Goal: Task Accomplishment & Management: Manage account settings

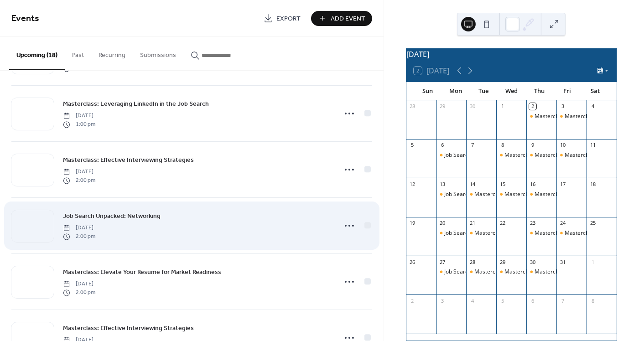
scroll to position [492, 0]
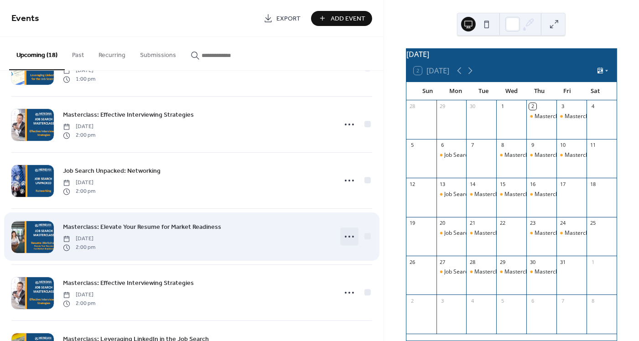
click at [348, 242] on icon at bounding box center [349, 236] width 15 height 15
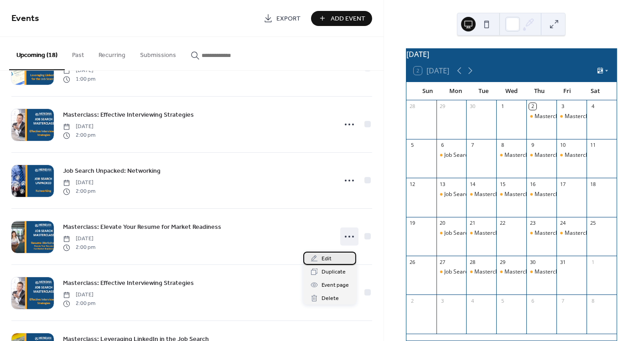
click at [329, 255] on span "Edit" at bounding box center [326, 259] width 10 height 10
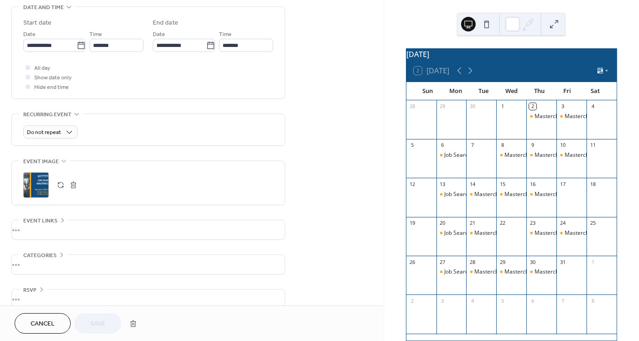
scroll to position [317, 0]
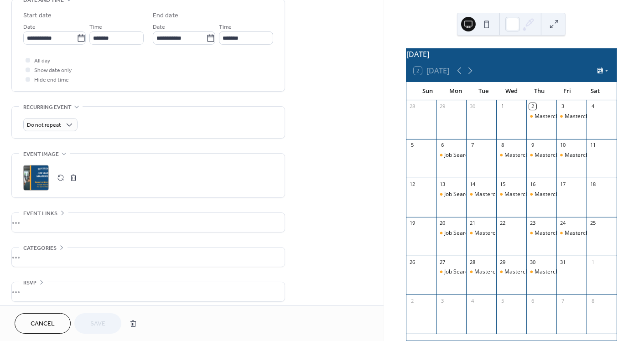
click at [78, 184] on button "button" at bounding box center [73, 177] width 13 height 13
click at [35, 185] on icon at bounding box center [36, 178] width 15 height 15
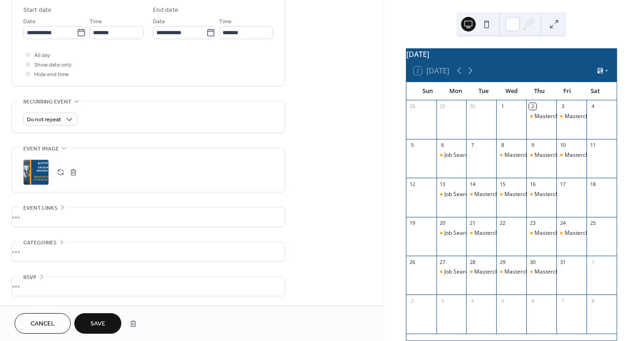
scroll to position [379, 0]
click at [117, 213] on div "•••" at bounding box center [148, 216] width 273 height 19
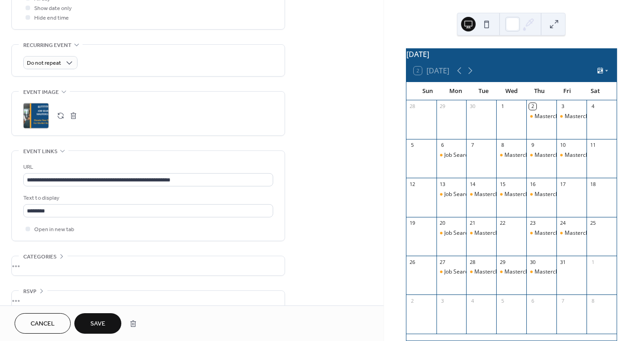
click at [99, 320] on span "Save" at bounding box center [97, 325] width 15 height 10
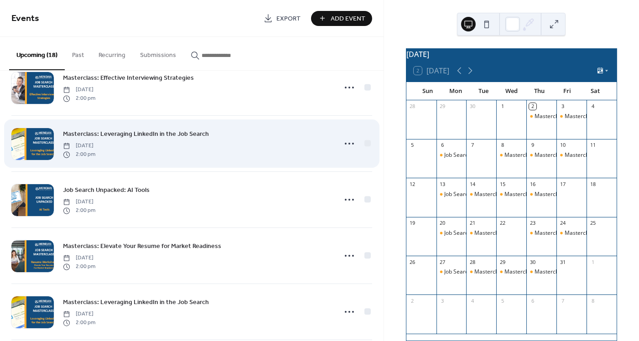
scroll to position [699, 0]
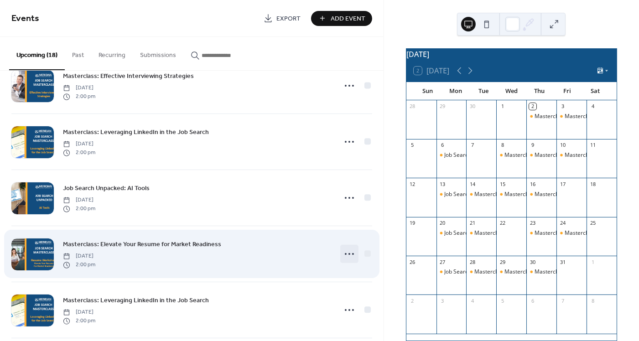
click at [347, 259] on icon at bounding box center [349, 254] width 15 height 15
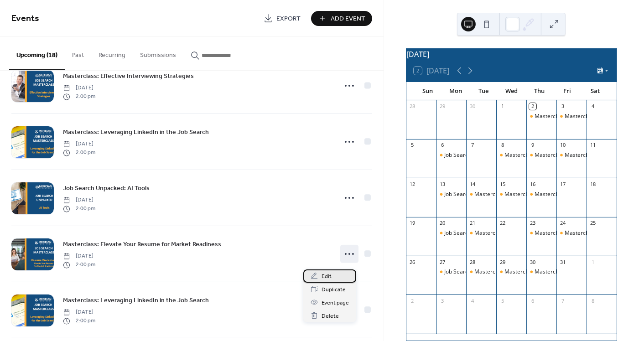
click at [326, 274] on span "Edit" at bounding box center [326, 277] width 10 height 10
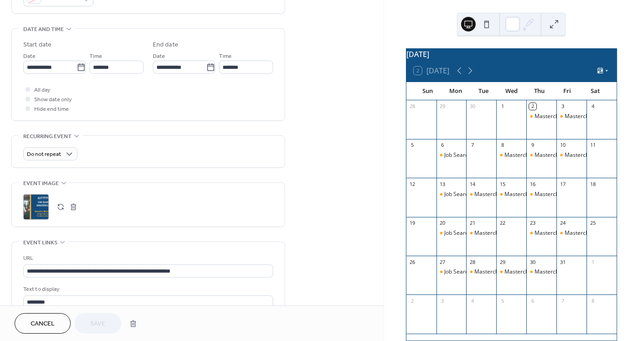
scroll to position [276, 0]
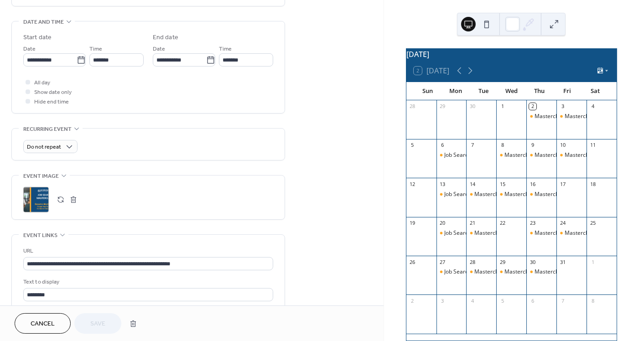
click at [78, 206] on button "button" at bounding box center [73, 199] width 13 height 13
click at [40, 207] on icon at bounding box center [36, 199] width 15 height 15
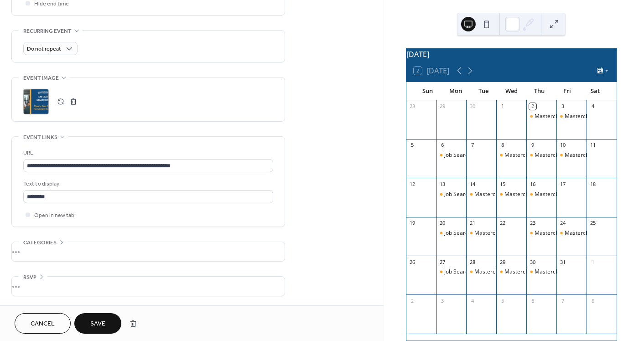
scroll to position [466, 0]
click at [116, 315] on button "Save" at bounding box center [97, 323] width 47 height 21
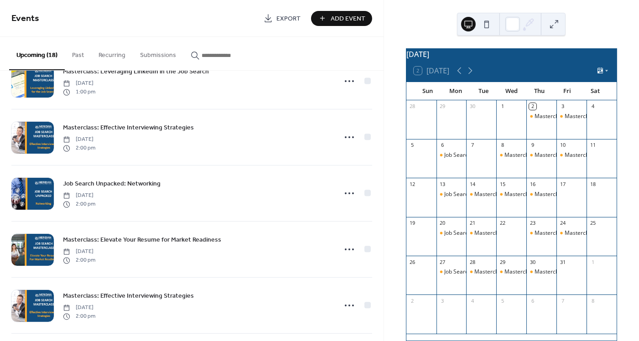
scroll to position [425, 0]
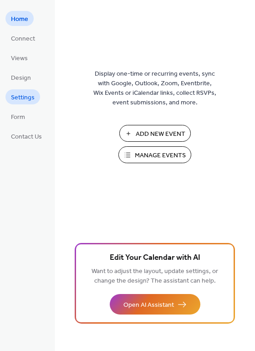
click at [21, 103] on span "Settings" at bounding box center [23, 98] width 24 height 10
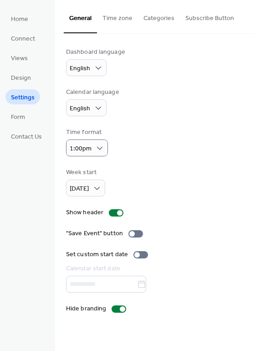
scroll to position [25, 0]
click at [31, 85] on link "Design" at bounding box center [20, 77] width 31 height 15
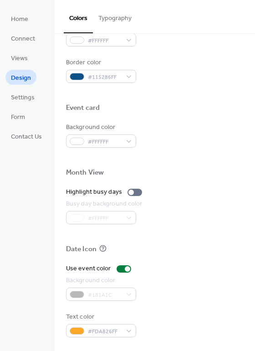
scroll to position [505, 0]
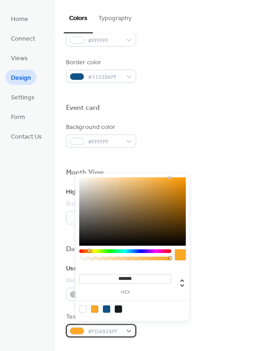
click at [136, 329] on div "#FDA826FF" at bounding box center [101, 330] width 70 height 13
click at [118, 309] on div at bounding box center [118, 308] width 7 height 7
type input "*******"
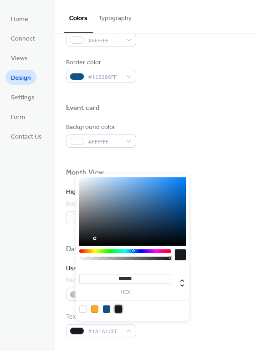
click at [213, 324] on div "Text color #181A1CFF" at bounding box center [155, 324] width 178 height 25
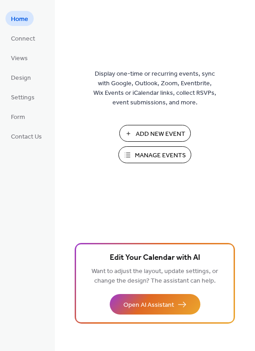
click at [146, 160] on span "Manage Events" at bounding box center [160, 156] width 51 height 10
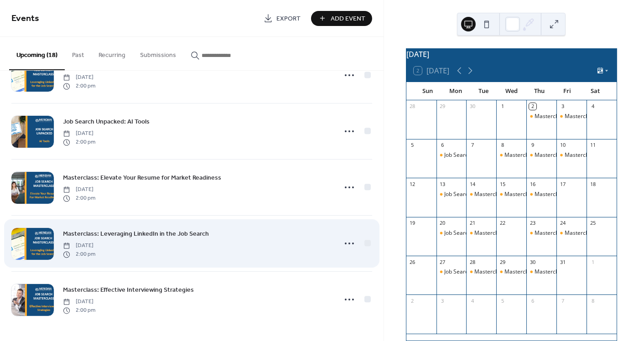
scroll to position [770, 0]
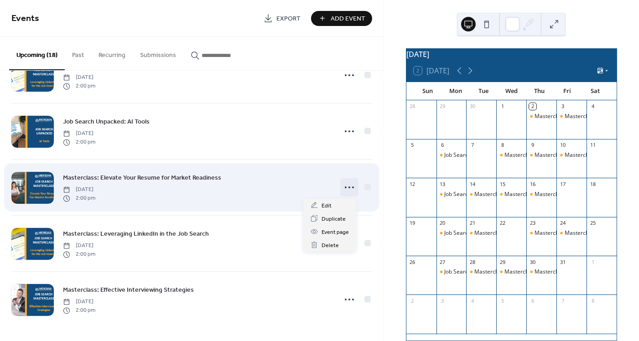
click at [347, 186] on icon at bounding box center [349, 187] width 15 height 15
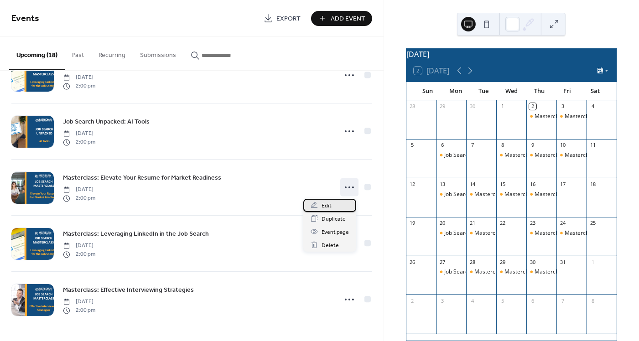
click at [333, 207] on div "Edit" at bounding box center [329, 205] width 53 height 13
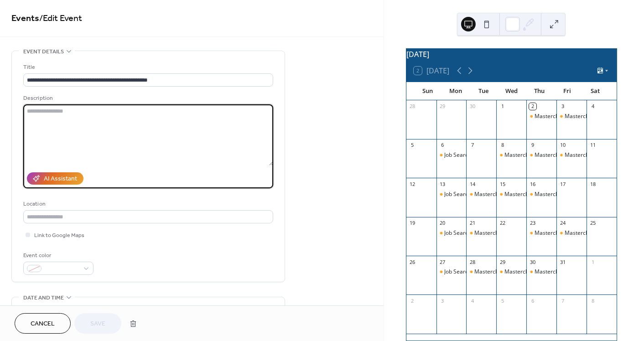
click at [141, 134] on textarea at bounding box center [148, 134] width 250 height 61
paste textarea "**********"
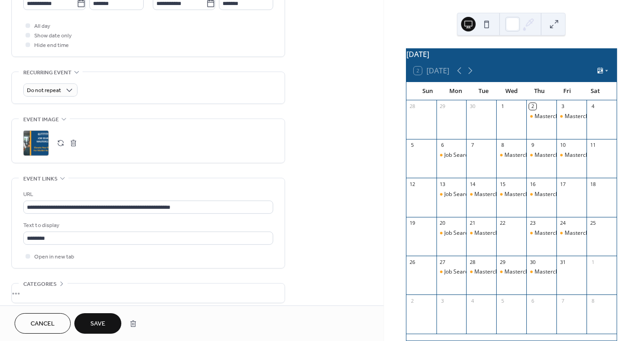
scroll to position [354, 0]
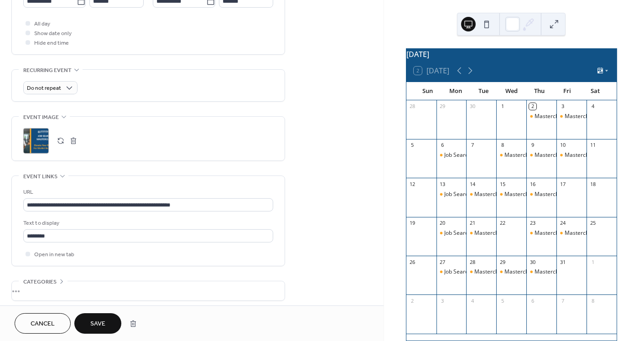
type textarea "**********"
click at [105, 324] on span "Save" at bounding box center [97, 325] width 15 height 10
